Goal: Check status: Check status

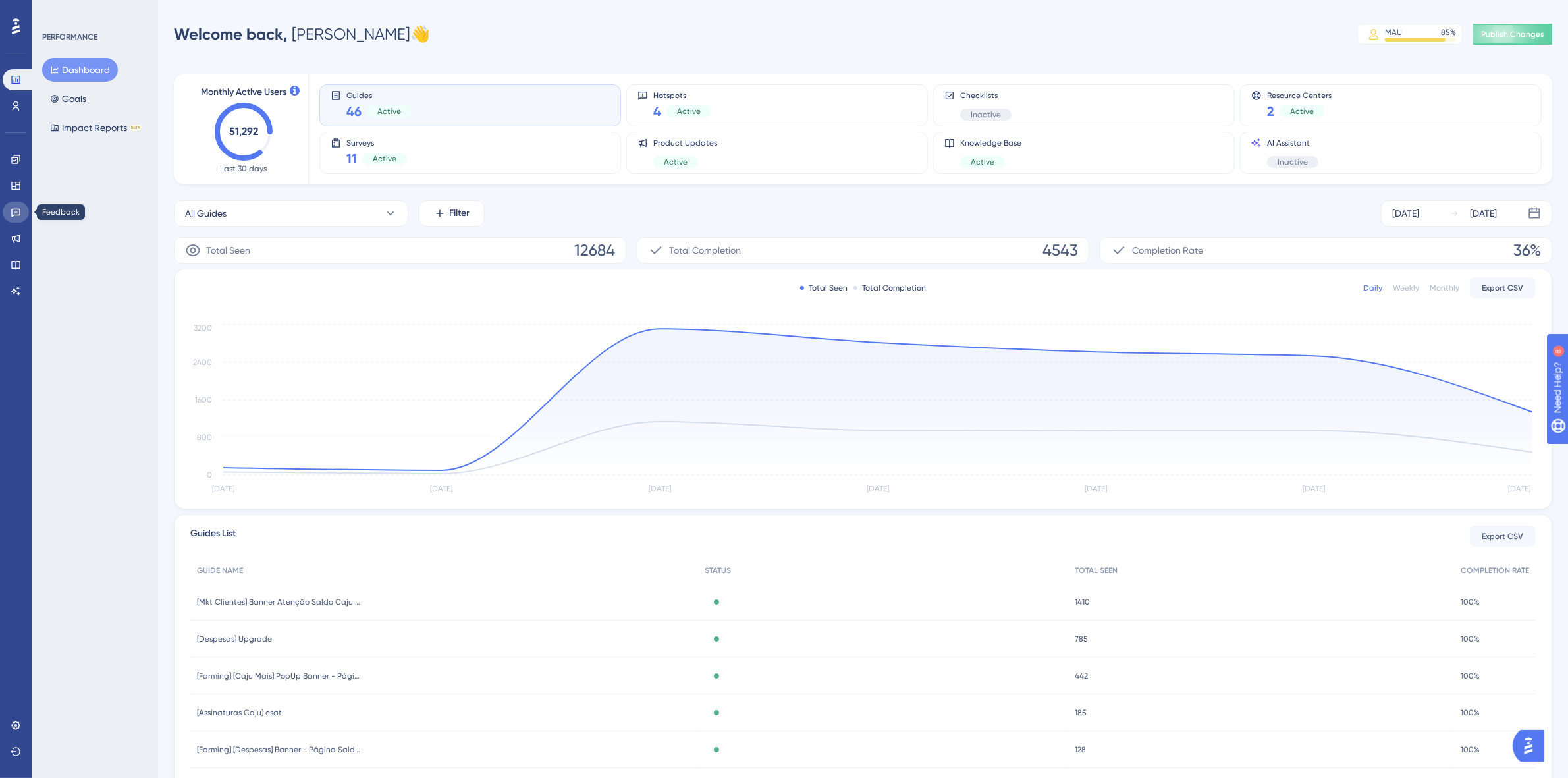
click at [15, 211] on icon at bounding box center [16, 213] width 9 height 9
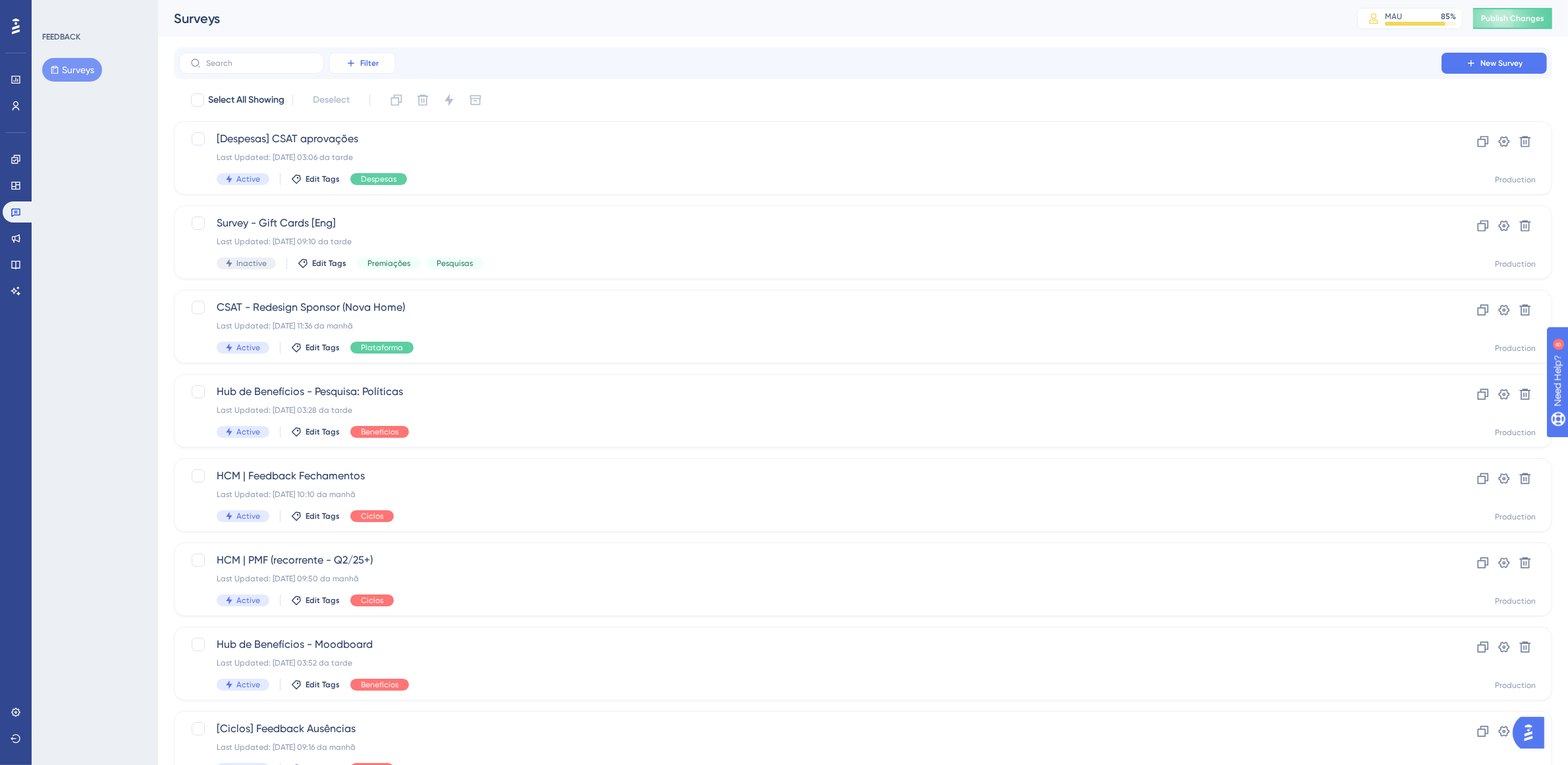
click at [359, 59] on button "Filter" at bounding box center [361, 63] width 66 height 21
click at [387, 99] on div "Tags Tags" at bounding box center [376, 100] width 54 height 26
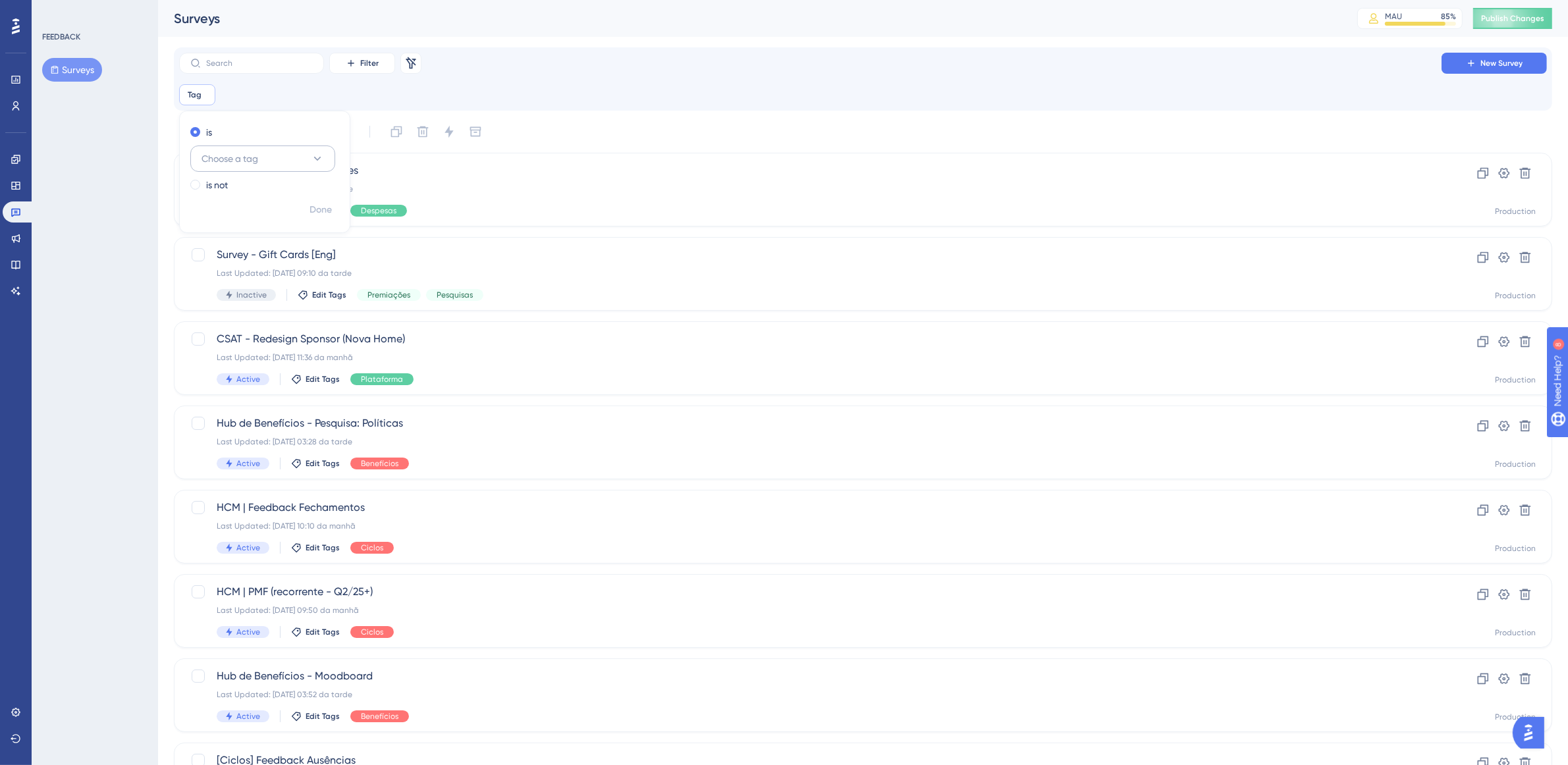
click at [301, 156] on button "Choose a tag" at bounding box center [263, 158] width 145 height 26
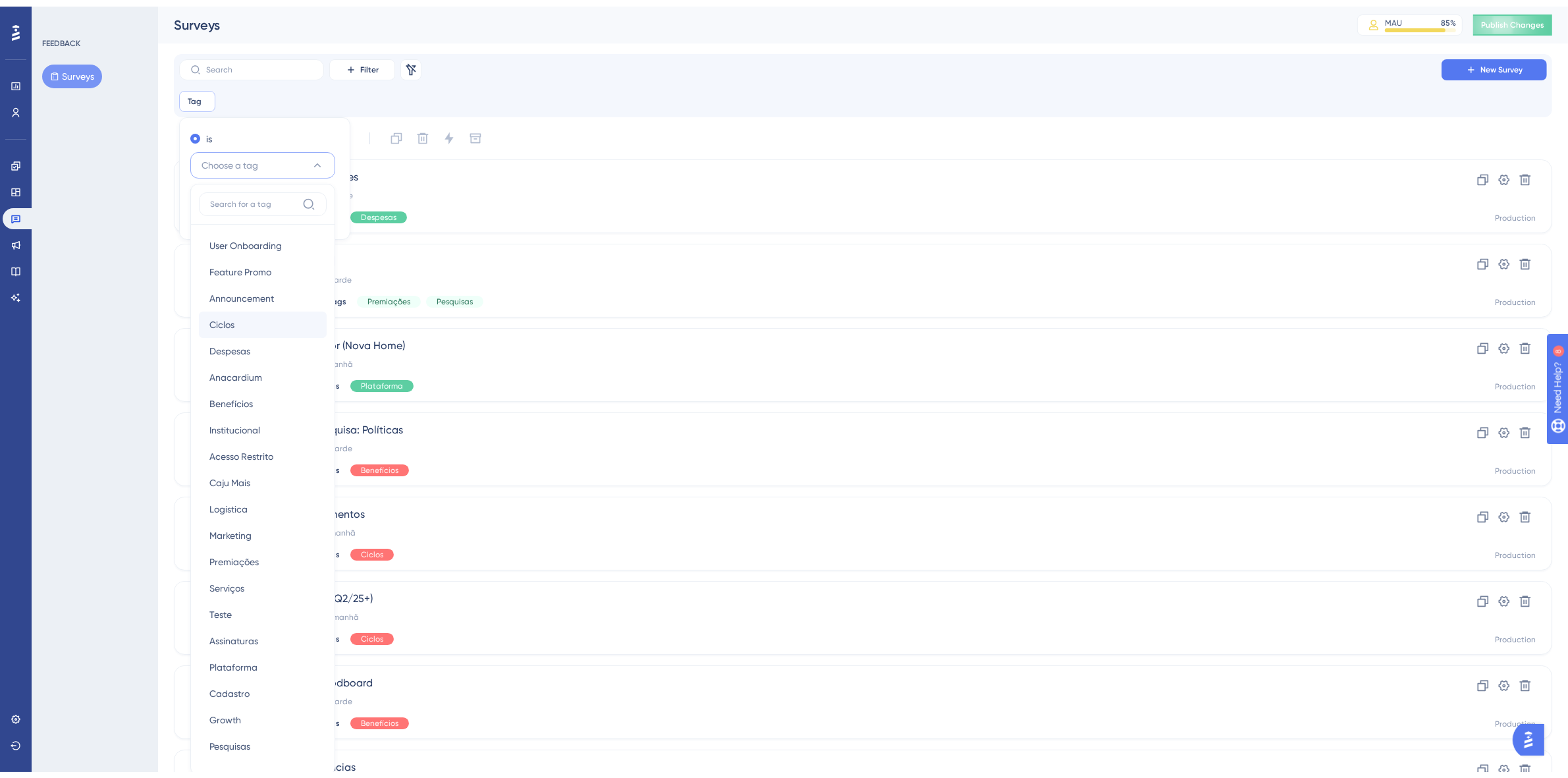
scroll to position [89, 0]
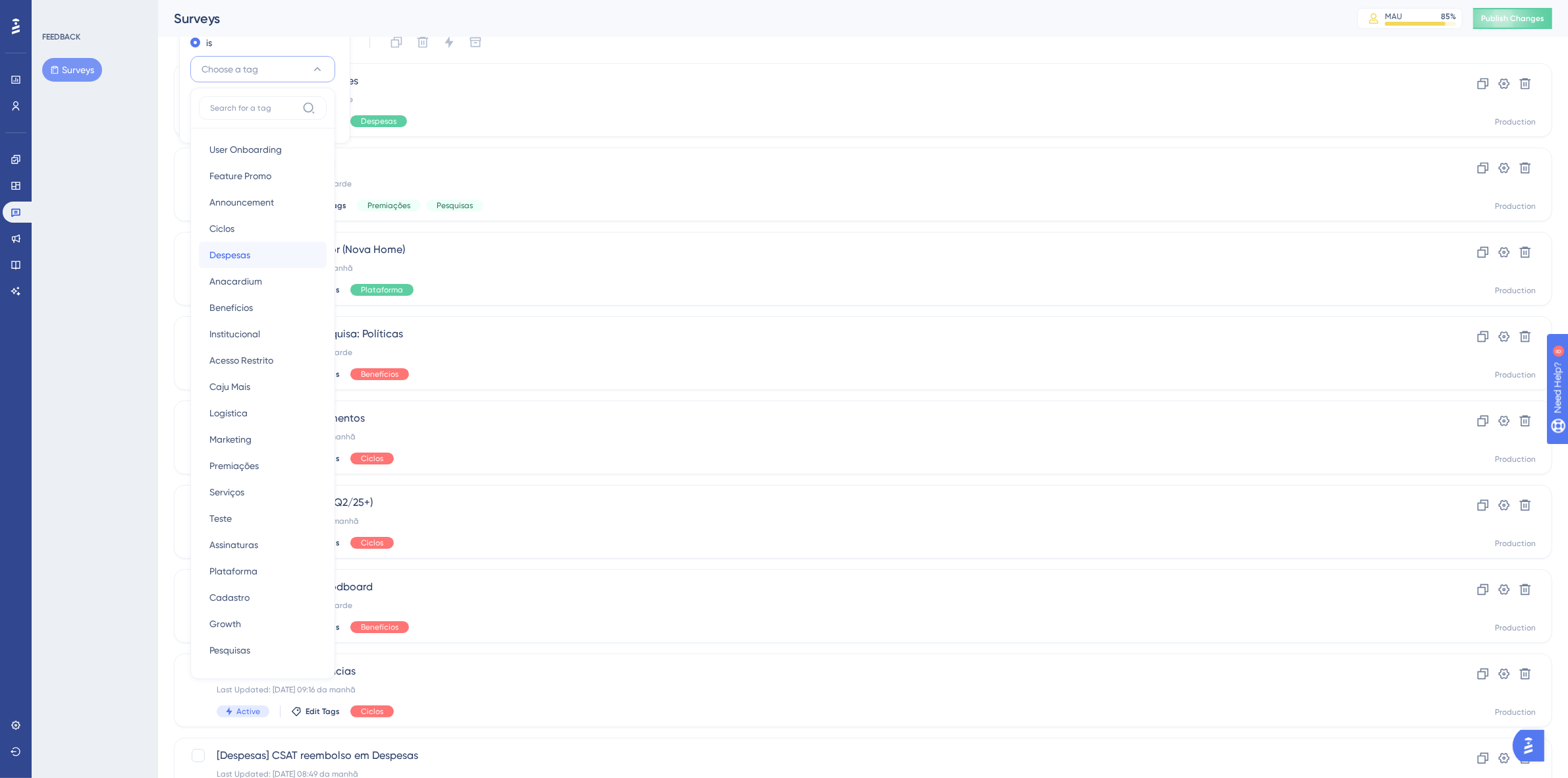
click at [274, 254] on div "Despesas Despesas" at bounding box center [263, 255] width 107 height 26
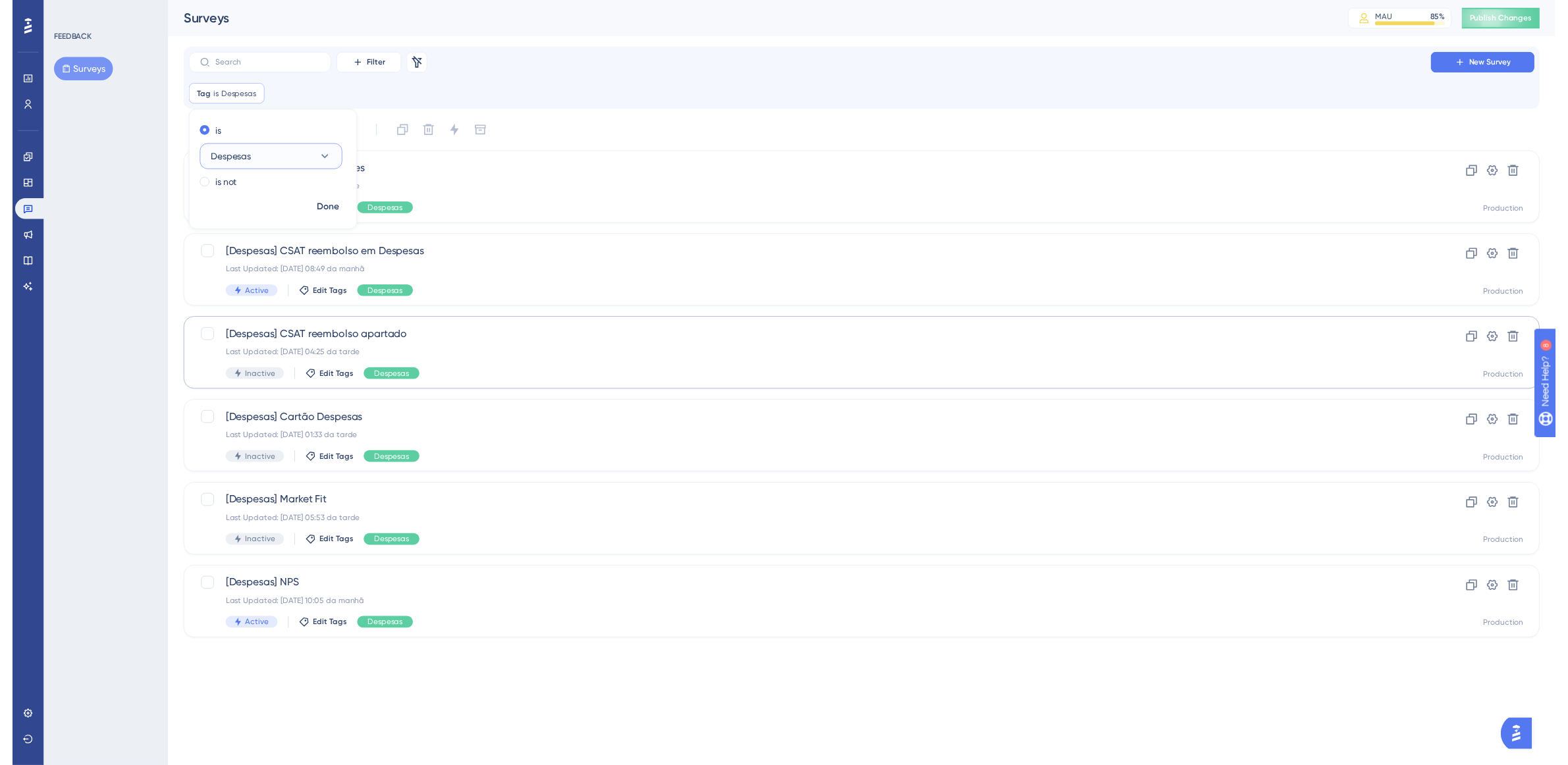
scroll to position [0, 0]
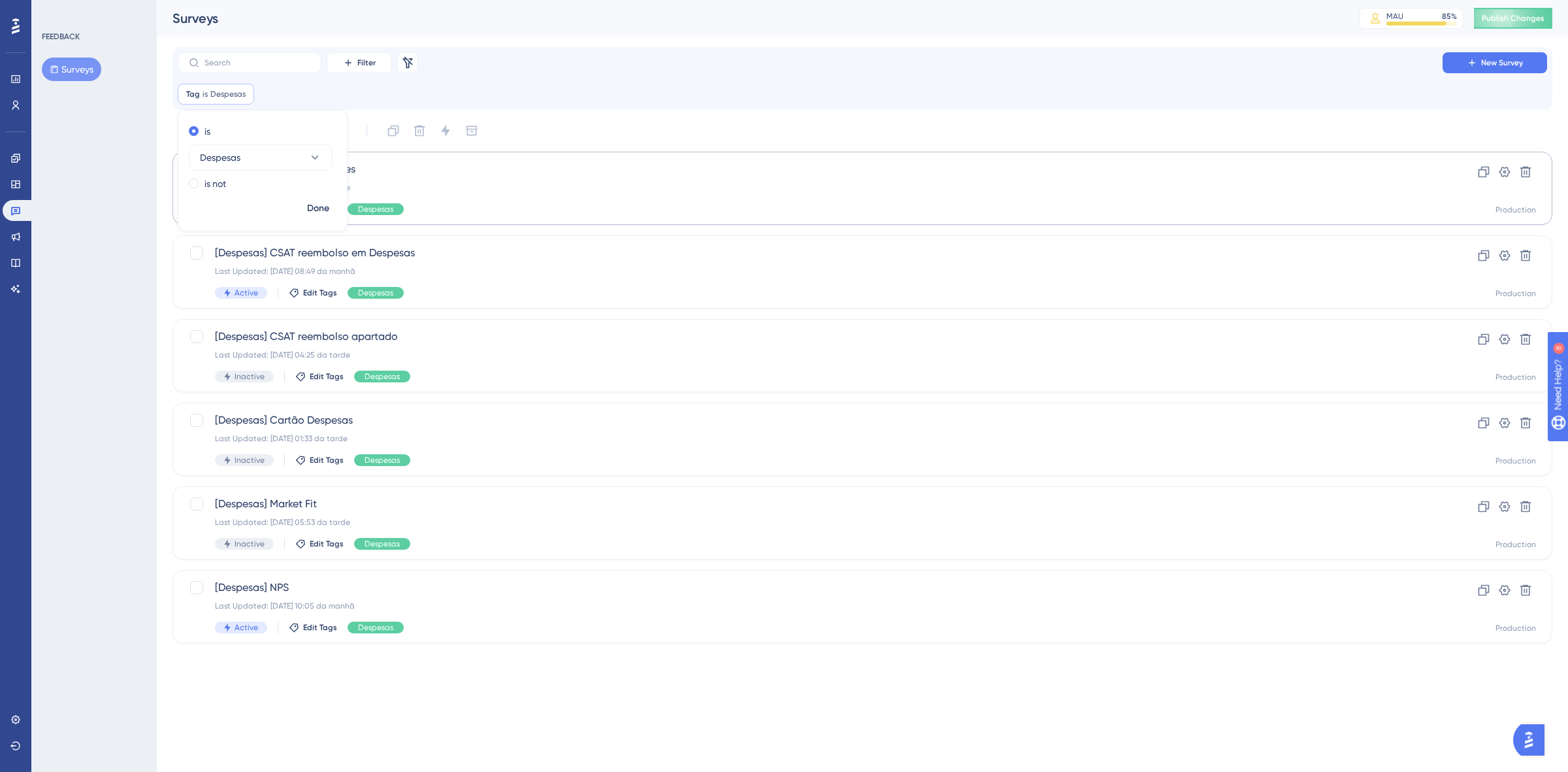
click at [322, 205] on span "Done" at bounding box center [318, 209] width 22 height 16
click at [499, 602] on div "Last Updated: [DATE] 10:05 da manhã" at bounding box center [810, 605] width 1191 height 10
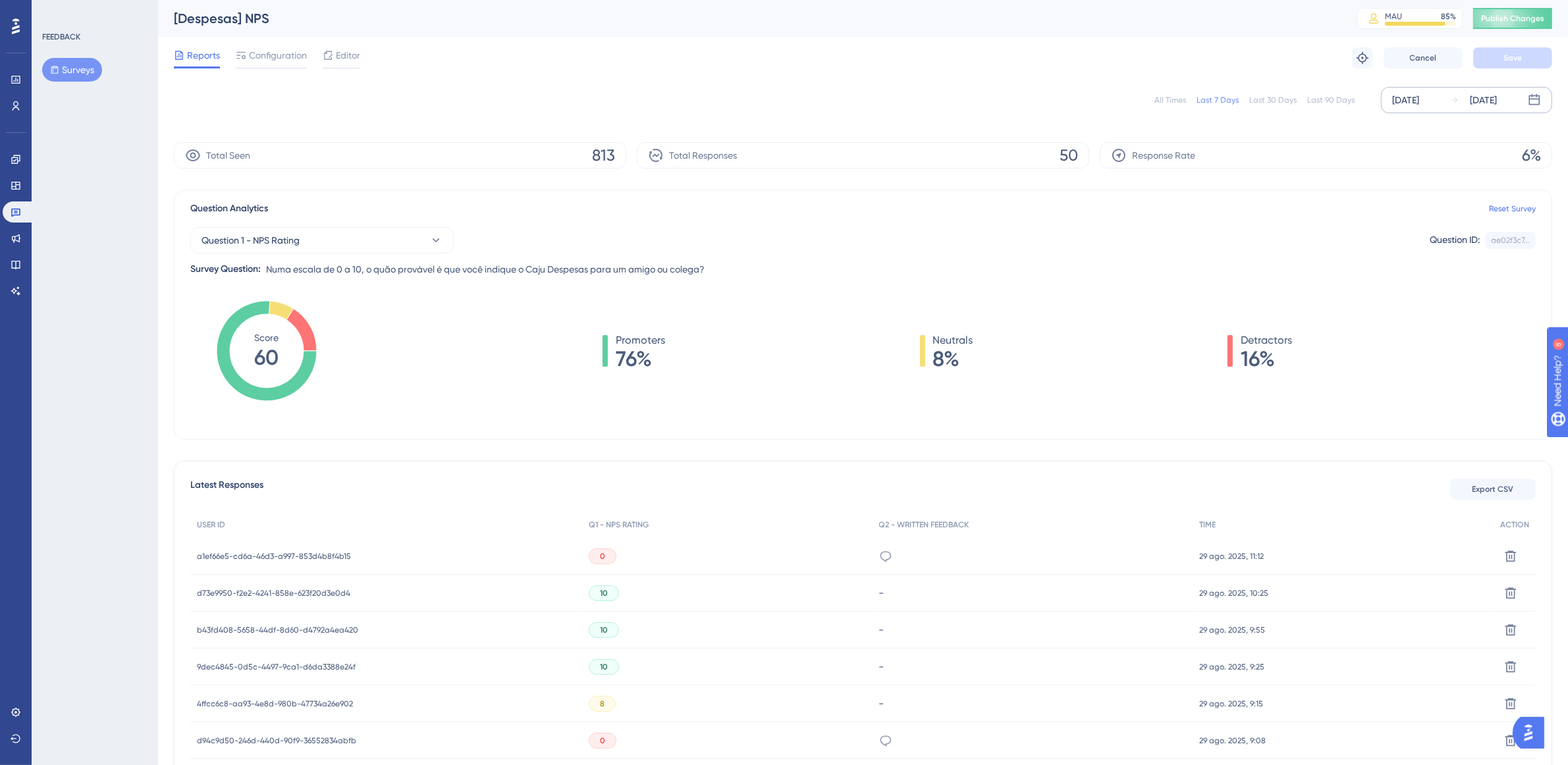
click at [1477, 100] on div "[DATE]" at bounding box center [1483, 100] width 27 height 16
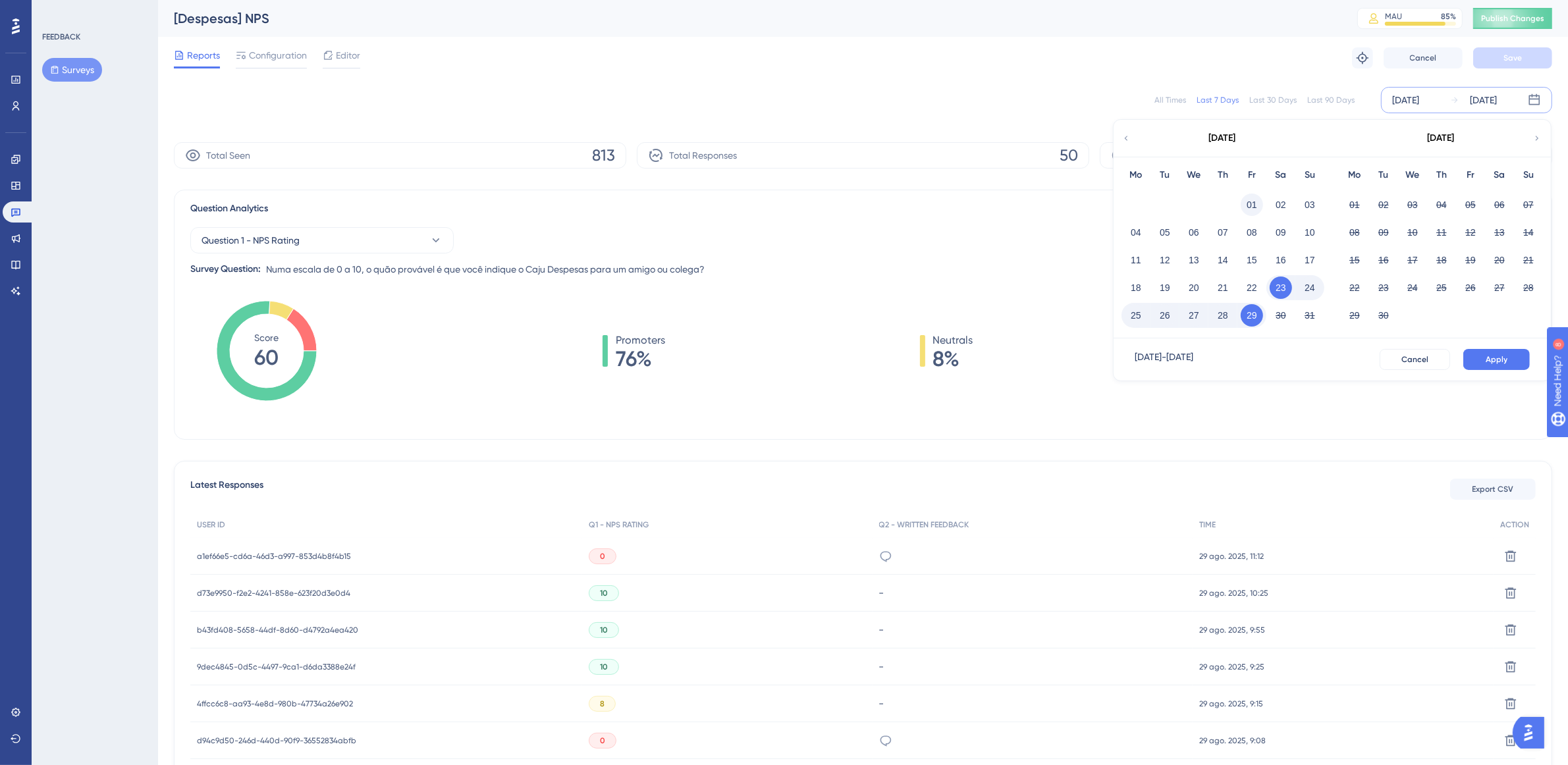
click at [1253, 202] on button "01" at bounding box center [1252, 205] width 22 height 22
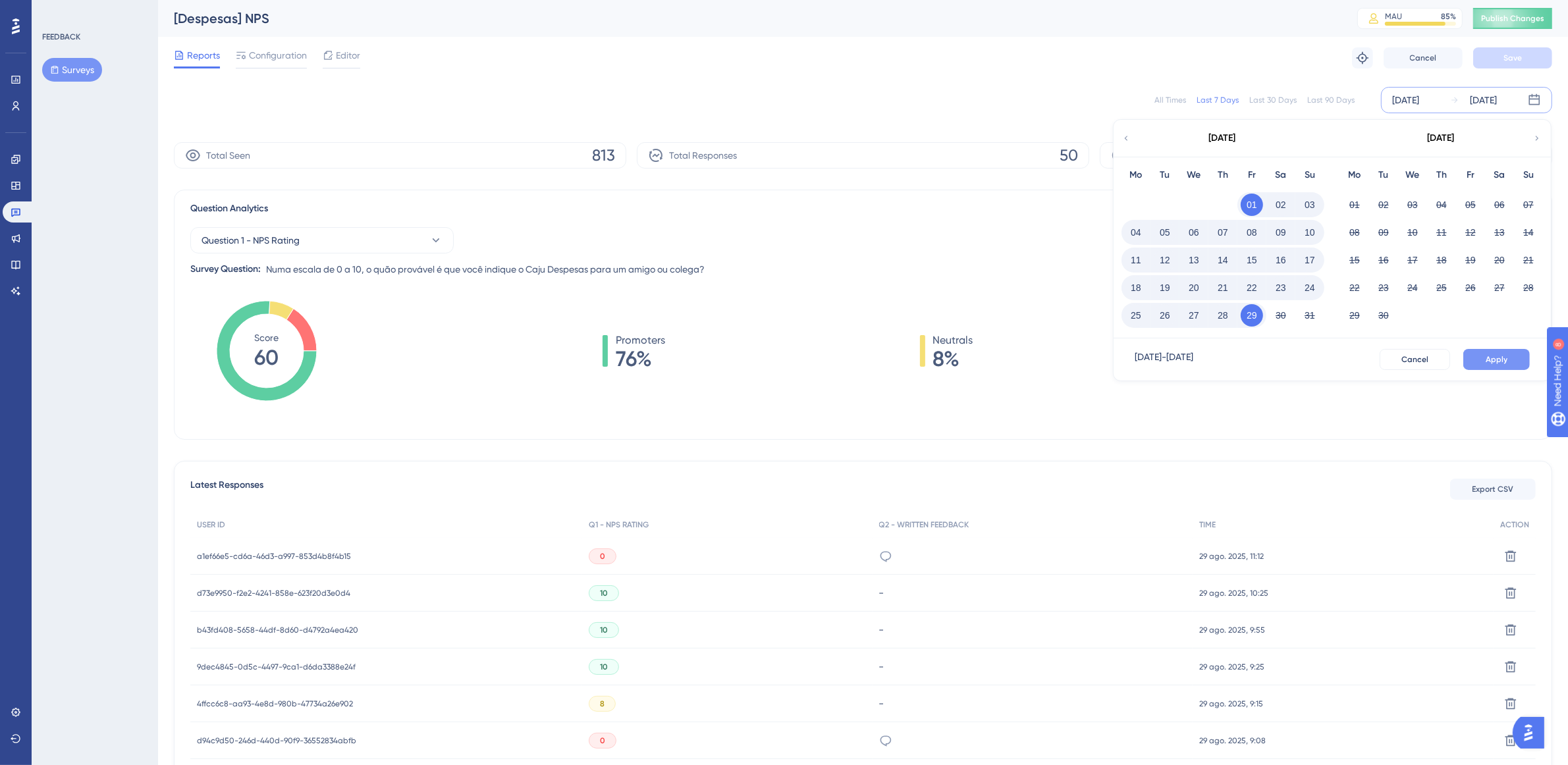
click at [1468, 352] on button "Apply" at bounding box center [1497, 359] width 66 height 21
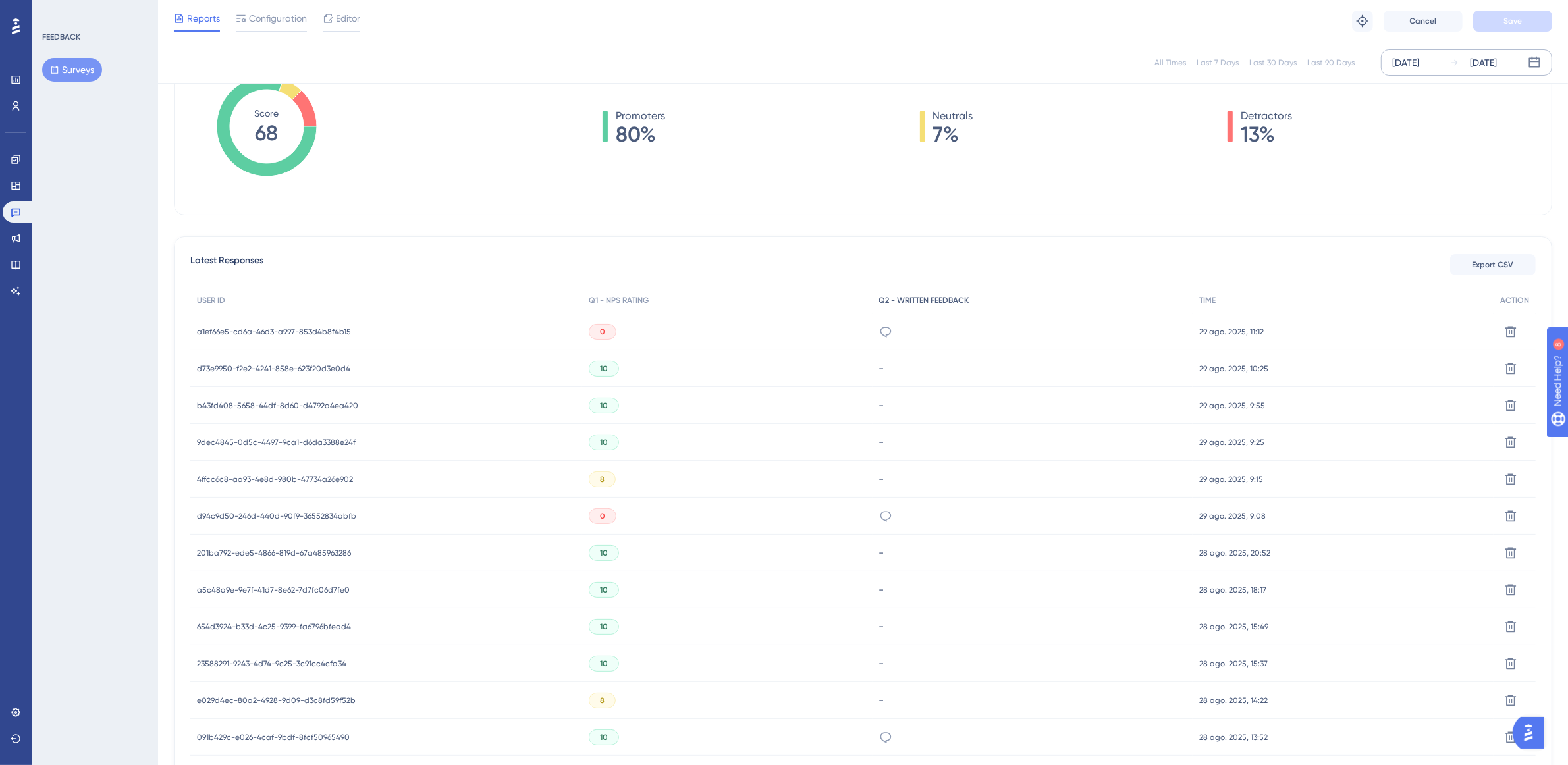
scroll to position [329, 0]
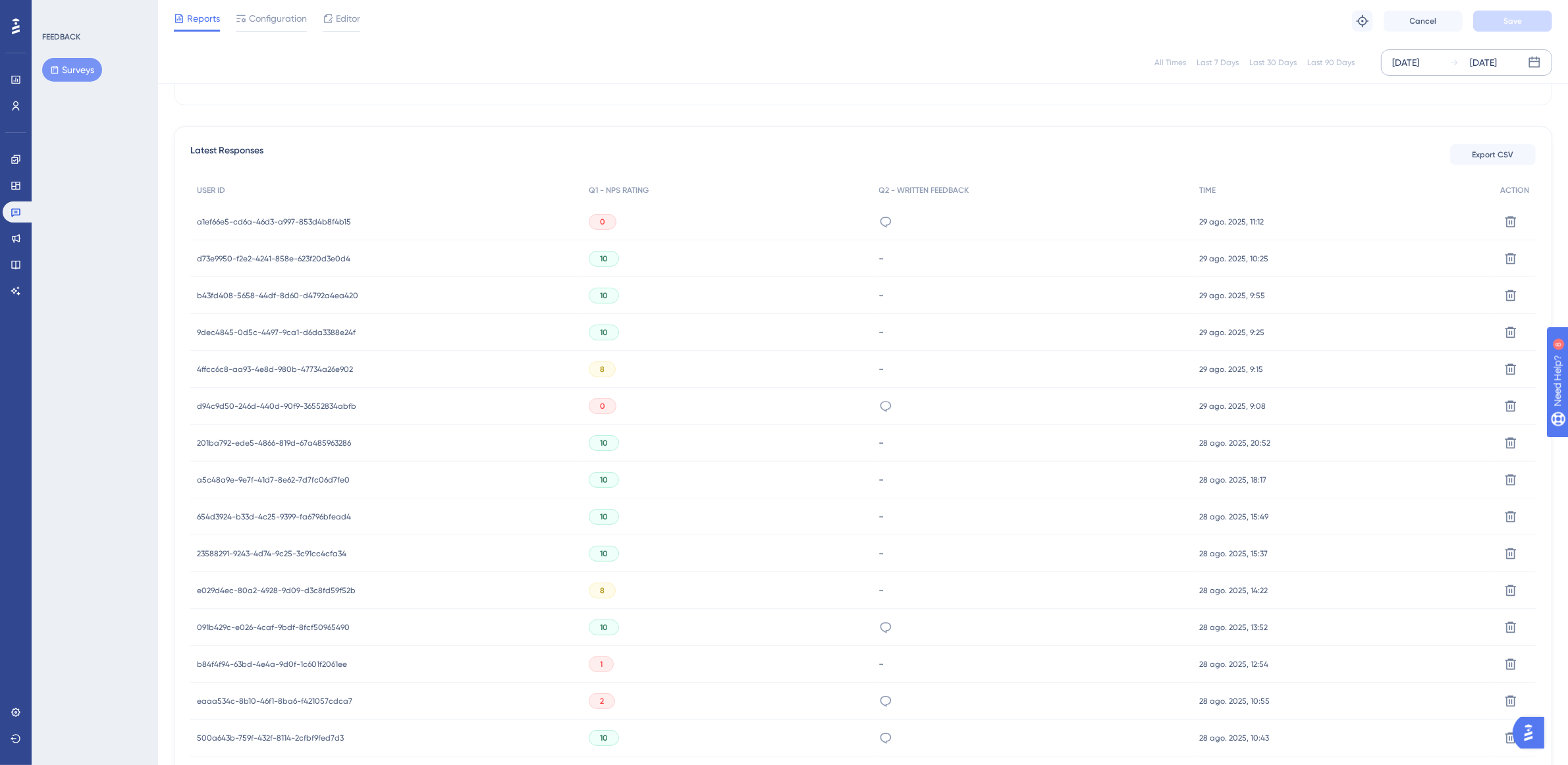
click at [317, 219] on span "a1ef66e5-cd6a-46d3-a997-853d4b8f4b15" at bounding box center [274, 221] width 154 height 10
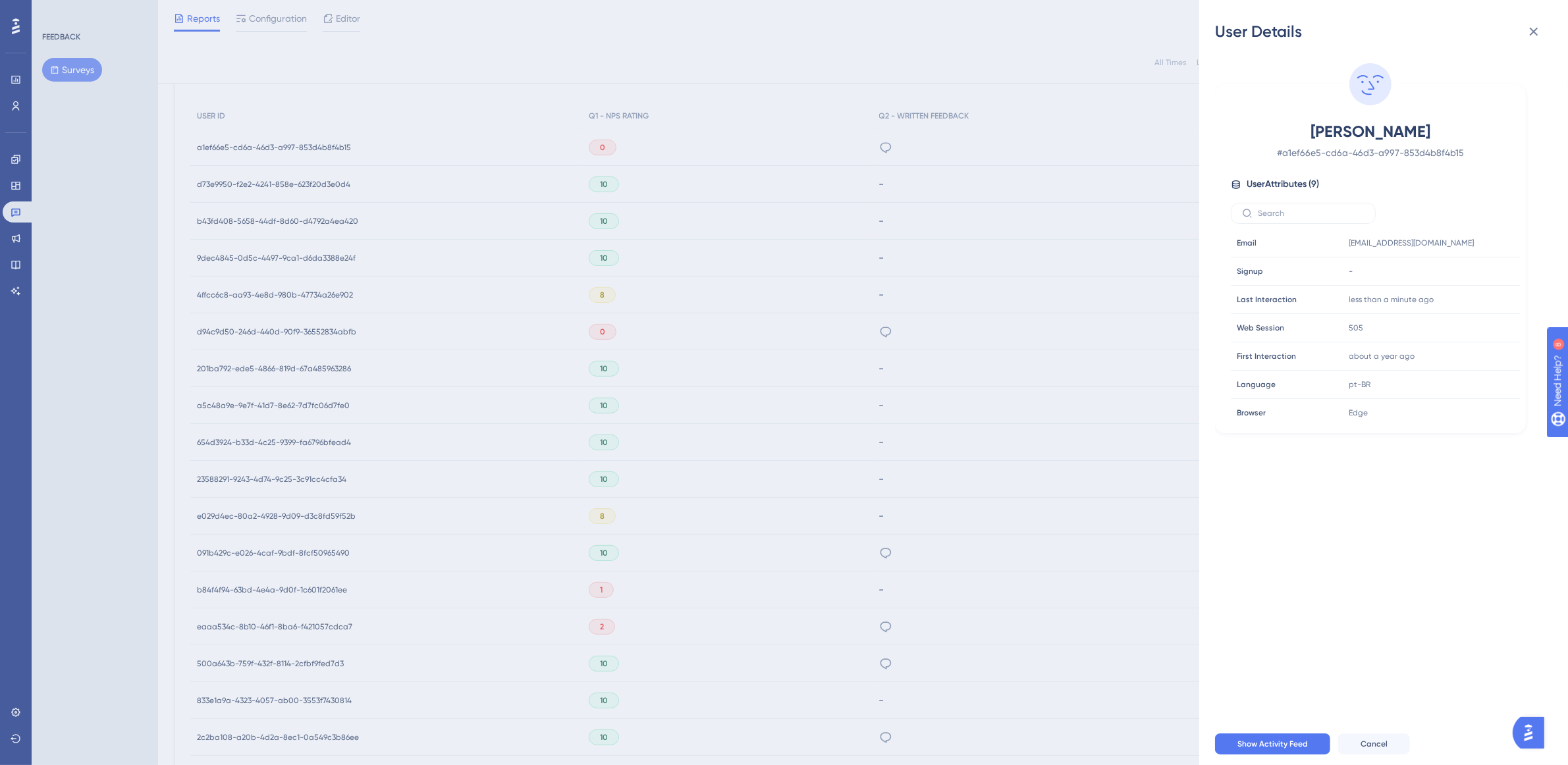
scroll to position [632, 0]
click at [1377, 749] on span "Cancel" at bounding box center [1374, 744] width 27 height 10
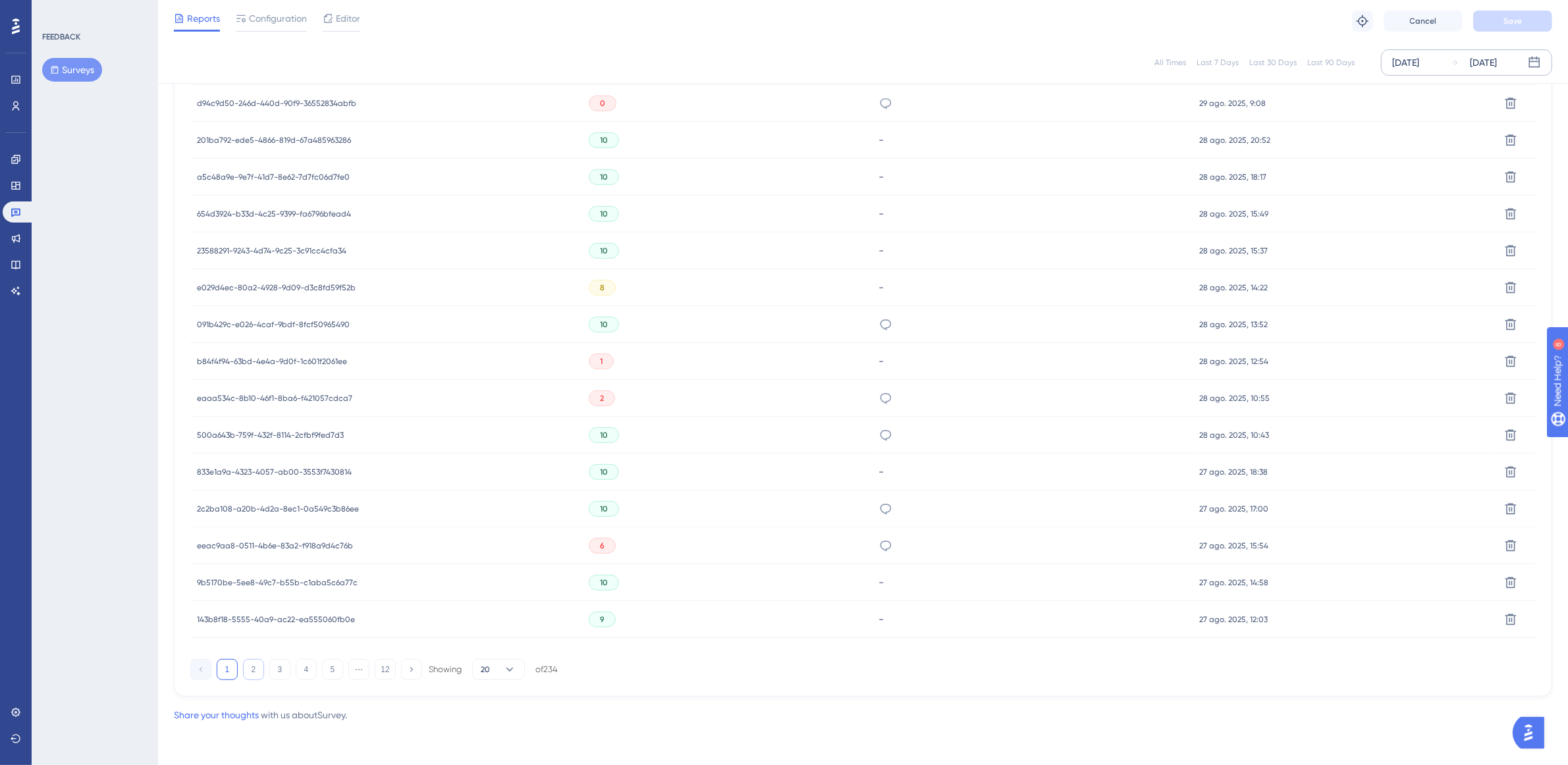
click at [248, 669] on button "2" at bounding box center [253, 669] width 21 height 21
click at [227, 670] on button "1" at bounding box center [227, 669] width 21 height 21
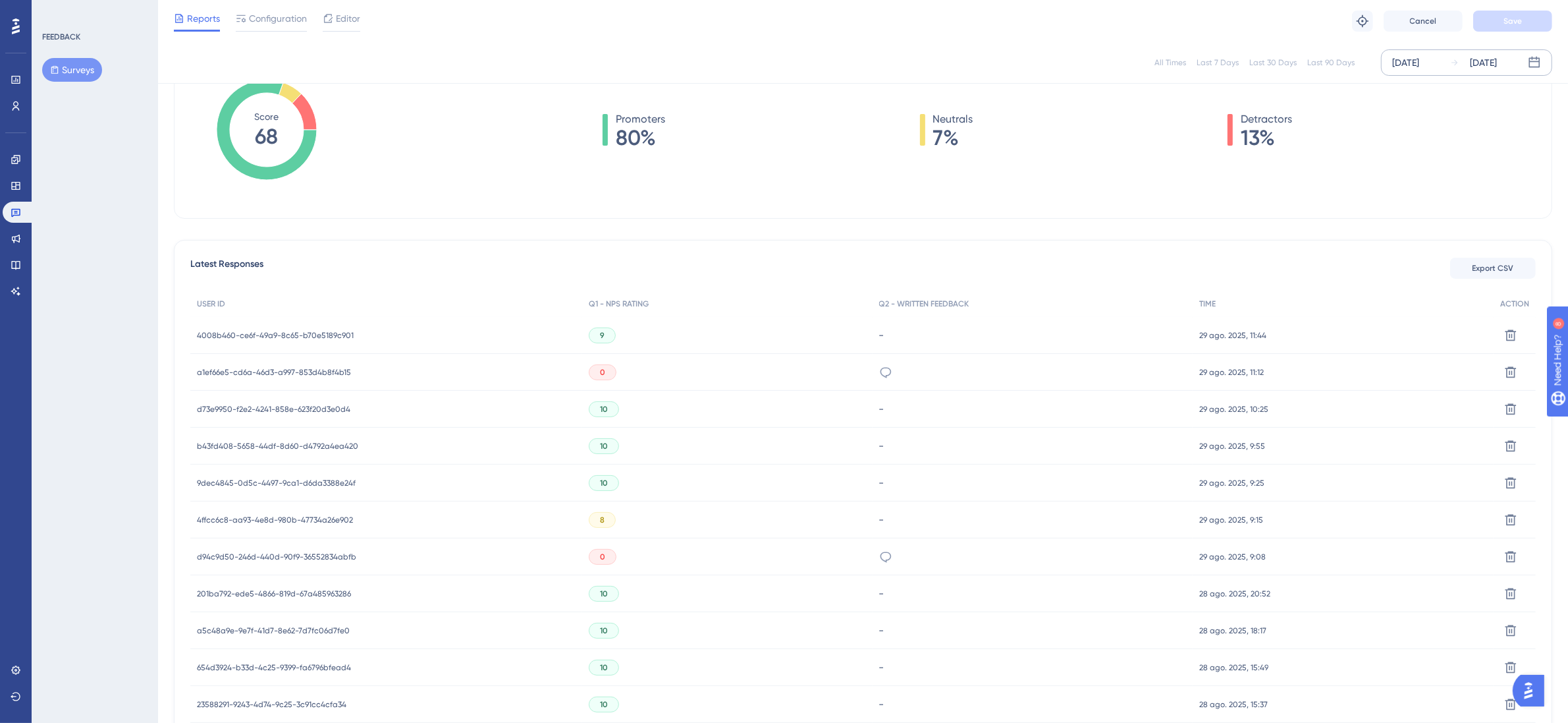
scroll to position [219, 0]
click at [337, 369] on span "a1ef66e5-cd6a-46d3-a997-853d4b8f4b15" at bounding box center [274, 369] width 154 height 10
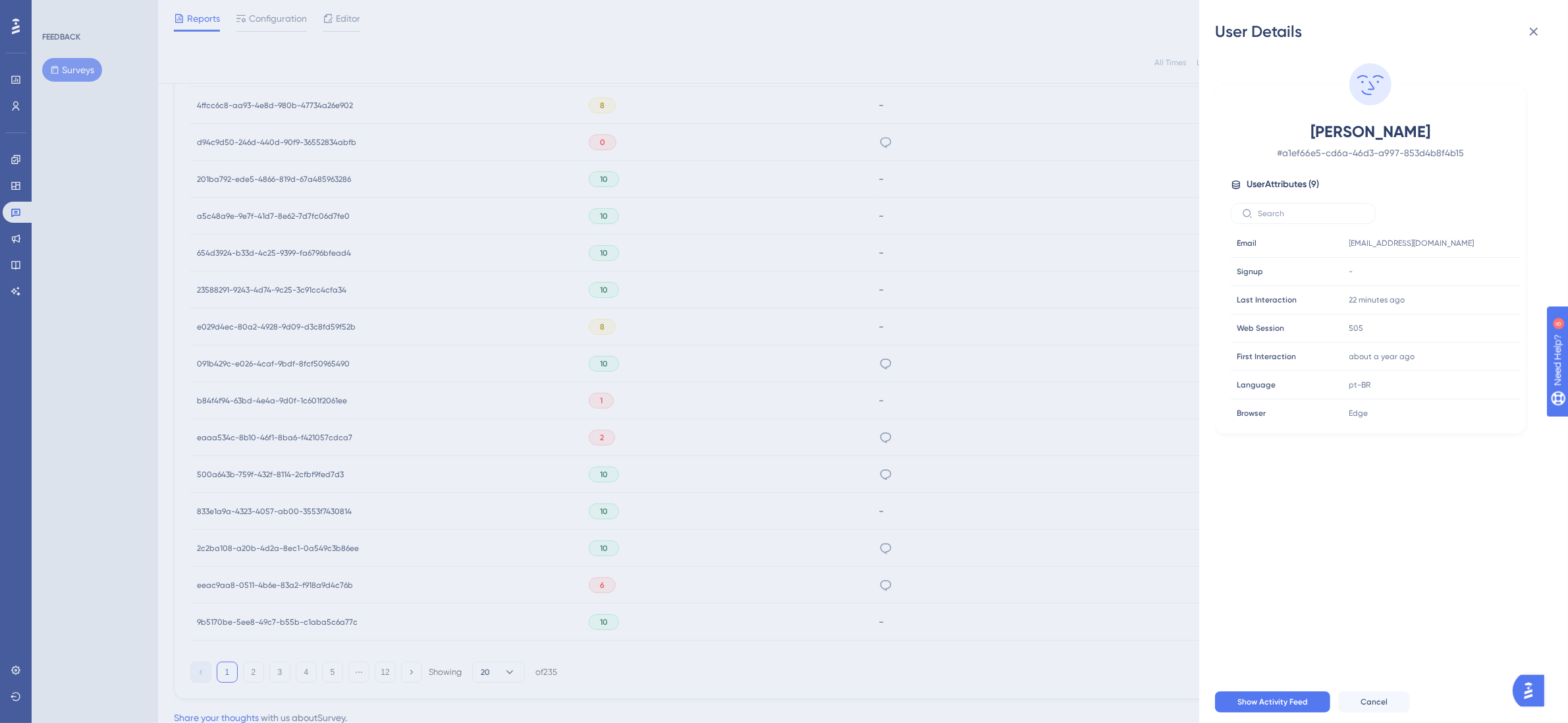
scroll to position [659, 0]
click at [1536, 27] on icon at bounding box center [1534, 32] width 16 height 16
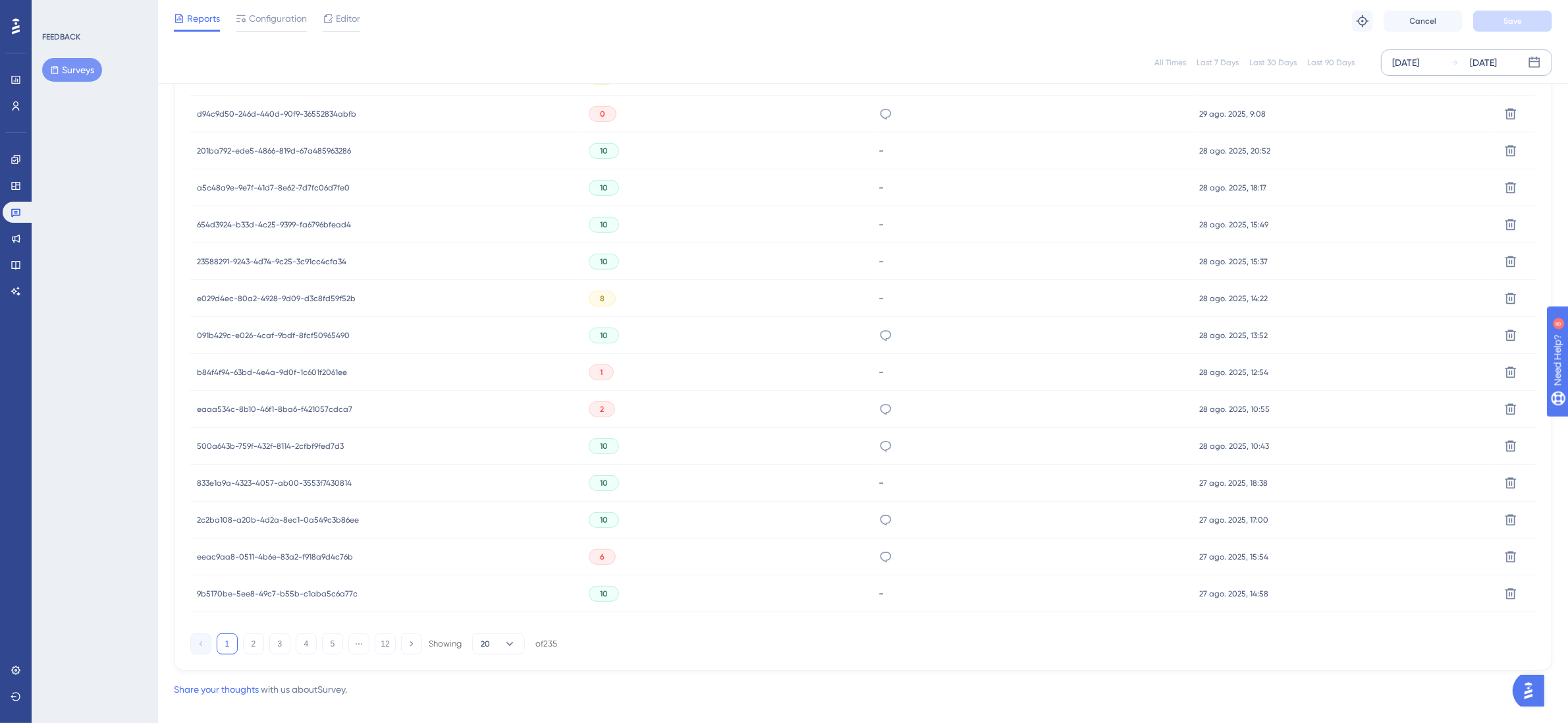
click at [280, 555] on span "eeac9aa8-0511-4b6e-83a2-f918a9d4c76b" at bounding box center [274, 556] width 156 height 10
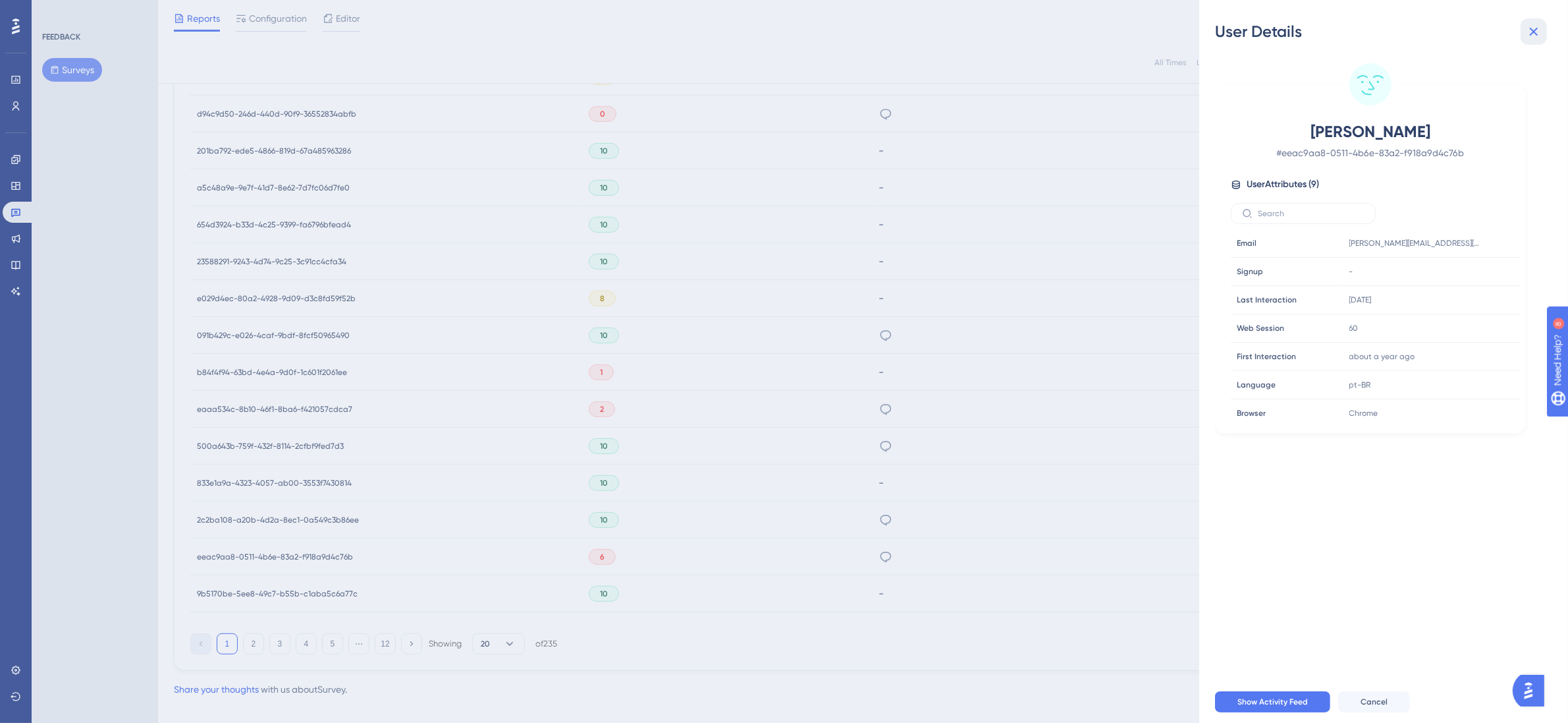
click at [1542, 34] on button at bounding box center [1533, 31] width 26 height 26
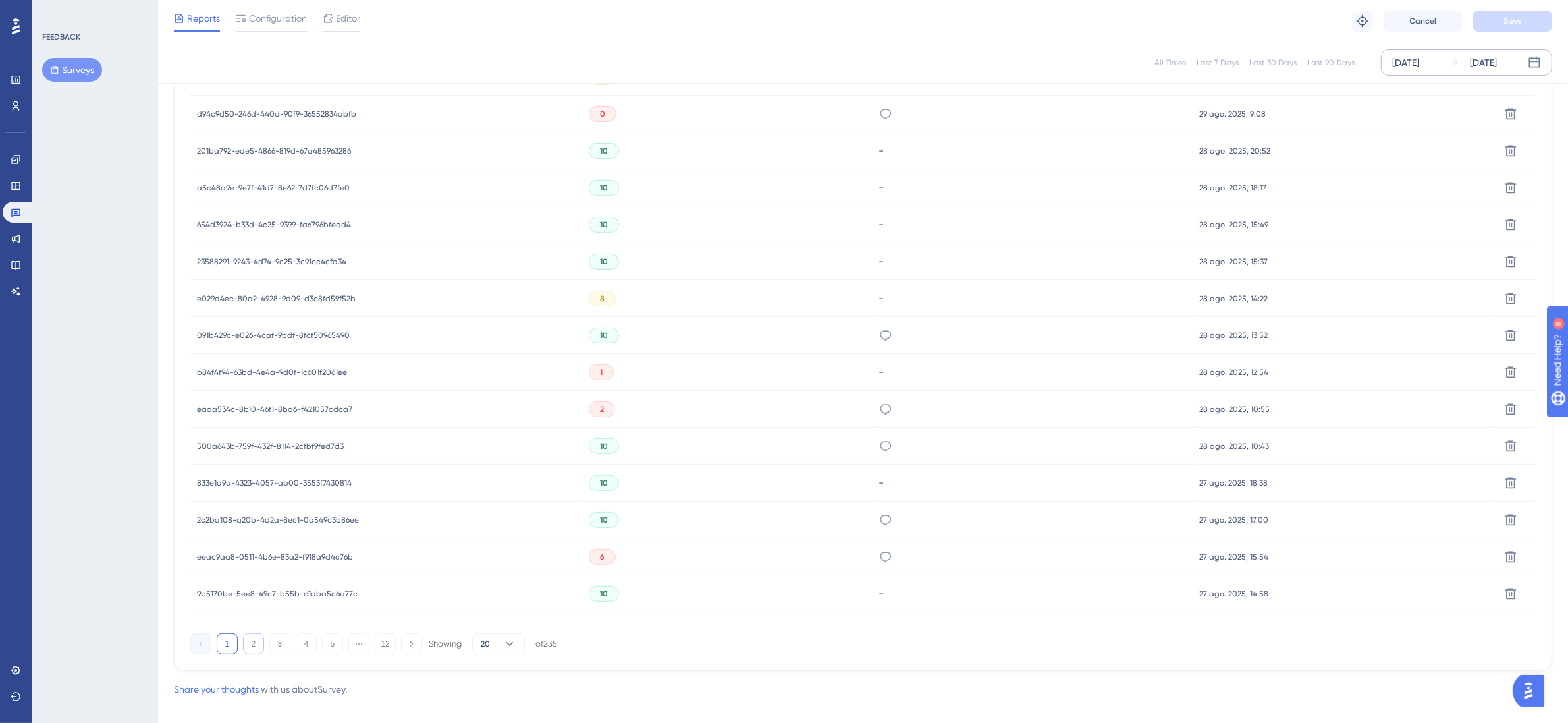
click at [255, 645] on button "2" at bounding box center [253, 643] width 21 height 21
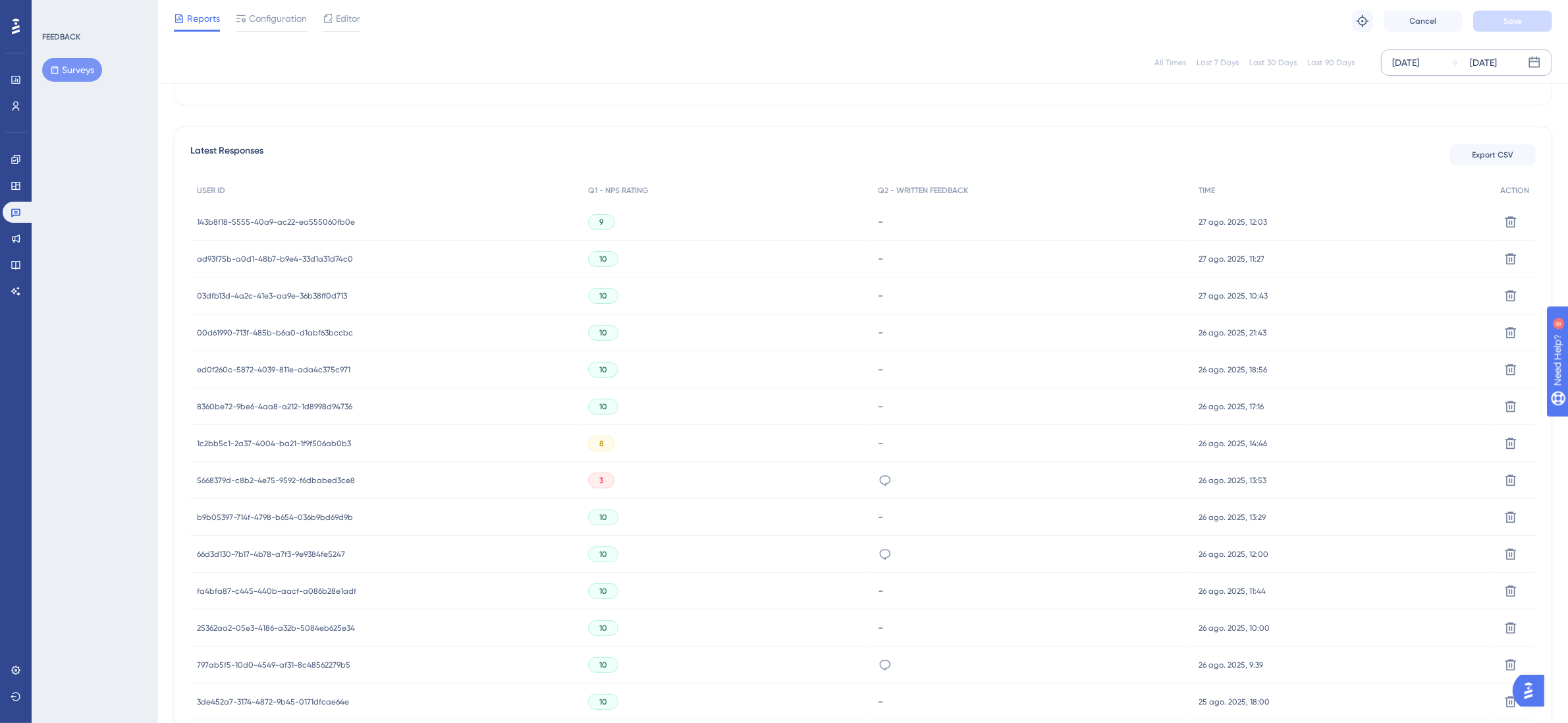
scroll to position [549, 0]
click at [305, 552] on span "6e6151c3-5c40-49ec-ae4f-7f16a1e0eeb5" at bounding box center [272, 555] width 150 height 10
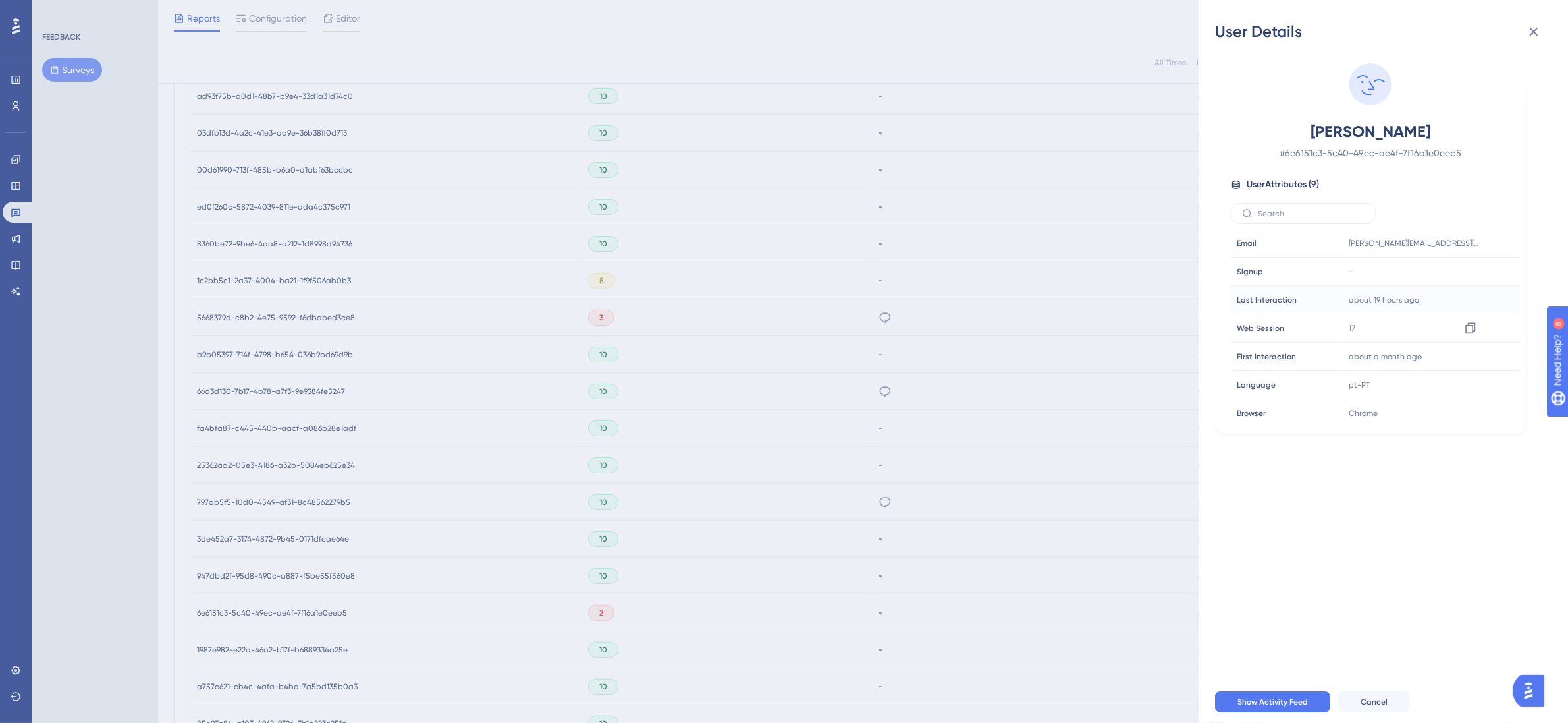
scroll to position [439, 0]
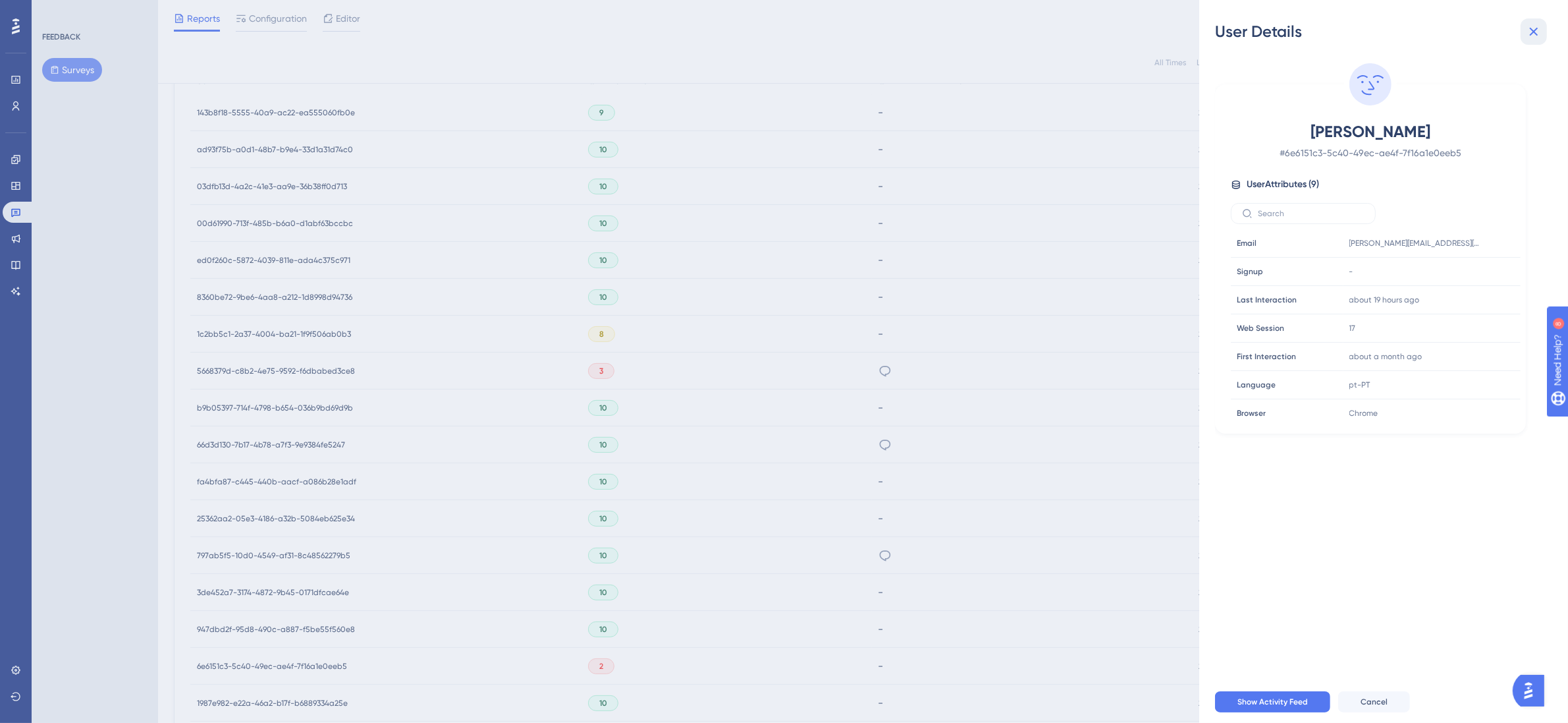
click at [1528, 40] on button at bounding box center [1533, 31] width 26 height 26
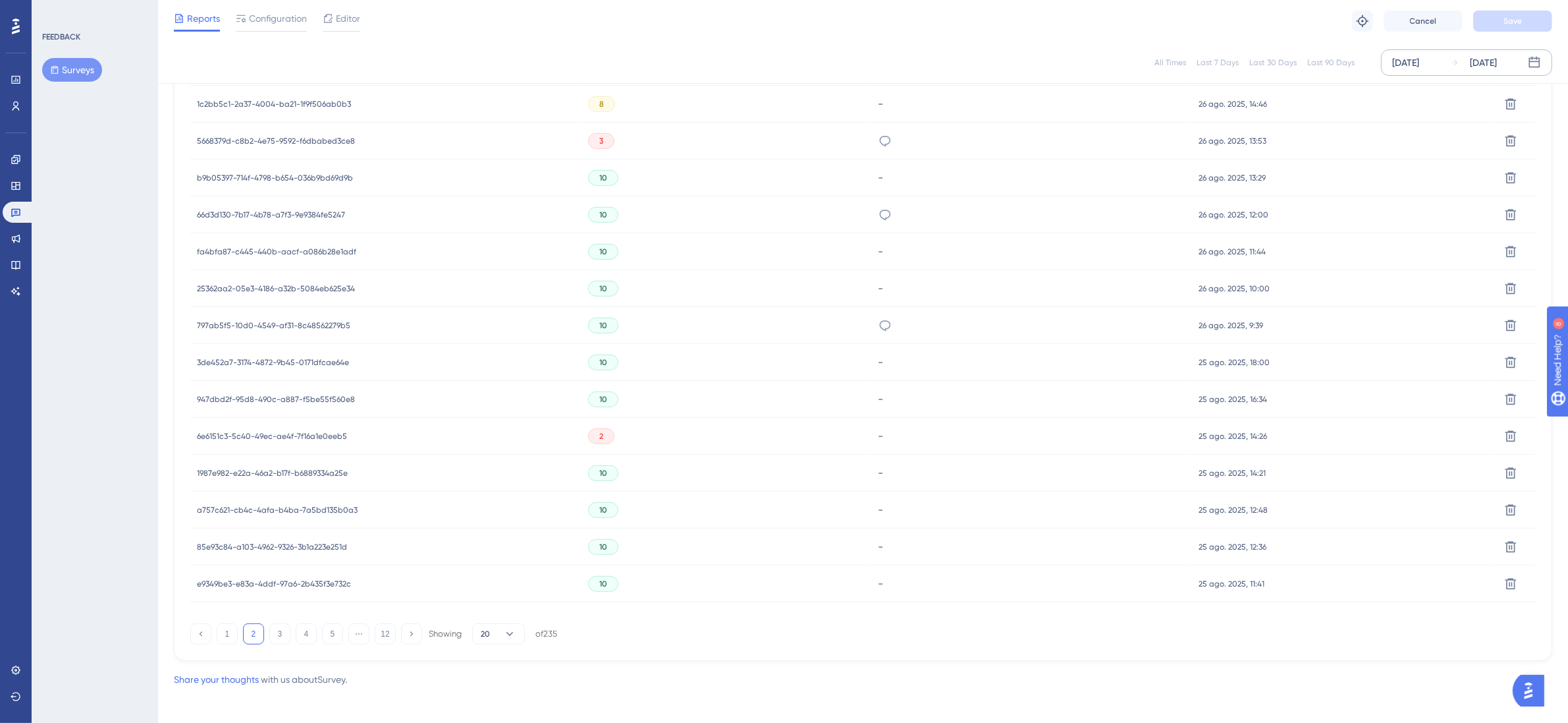
scroll to position [676, 0]
click at [274, 626] on button "3" at bounding box center [280, 627] width 21 height 21
click at [219, 633] on button "1" at bounding box center [227, 627] width 21 height 21
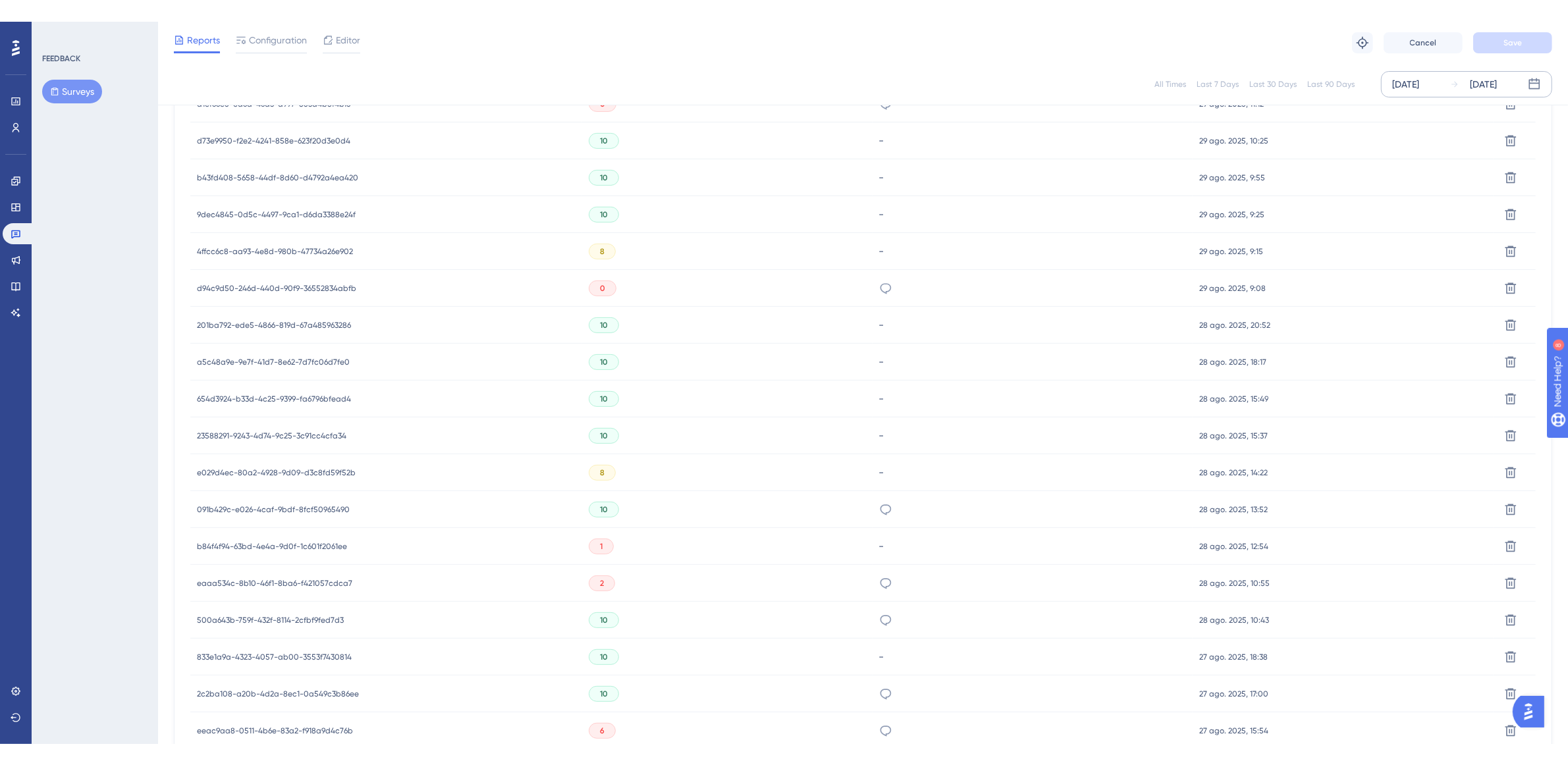
scroll to position [455, 0]
